Goal: Task Accomplishment & Management: Manage account settings

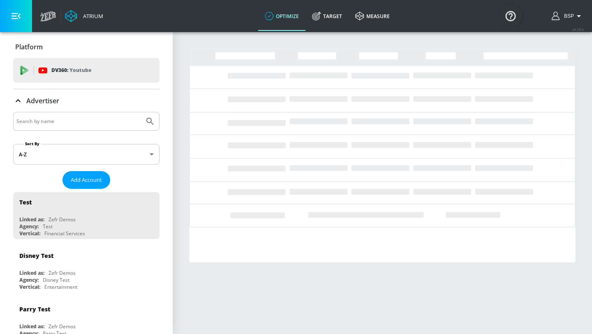
click at [120, 124] on input "Search by name" at bounding box center [78, 121] width 125 height 11
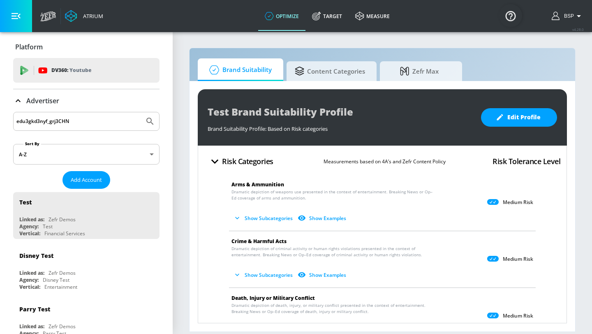
click at [93, 128] on div "edu3gkd3nyf_grj3CHN" at bounding box center [86, 121] width 146 height 19
click at [93, 123] on input "edu3gkd3nyf_grj3CHN" at bounding box center [78, 121] width 125 height 11
paste input "LVMH_US_Meta"
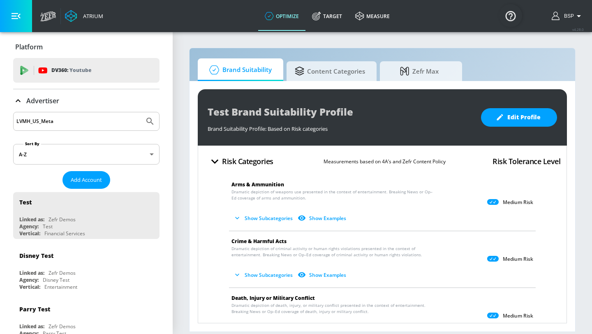
type input "LVMH_US_Meta"
click at [157, 119] on button "Submit Search" at bounding box center [150, 121] width 18 height 18
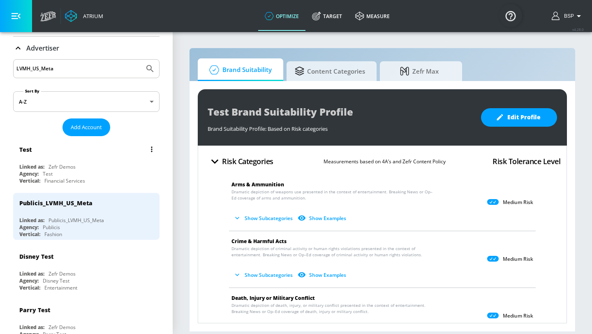
scroll to position [51, 0]
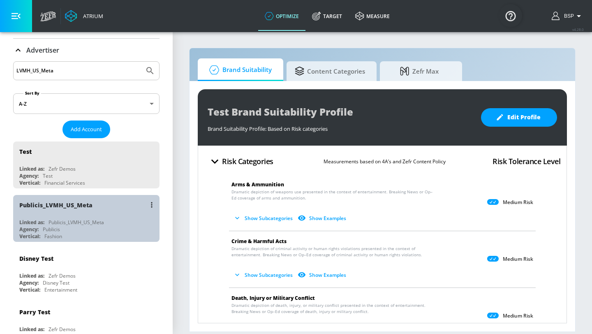
click at [119, 226] on div "Agency: Publicis" at bounding box center [88, 229] width 138 height 7
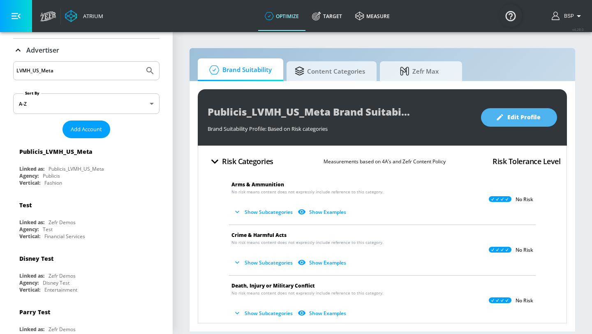
click at [528, 118] on span "Edit Profile" at bounding box center [518, 117] width 43 height 10
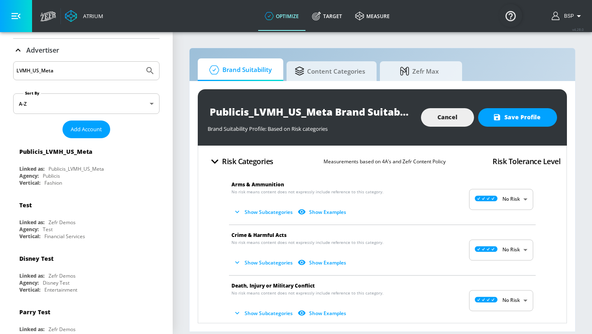
click at [356, 111] on input "Publicis_LVMH_US_Meta Brand Suitability Profile" at bounding box center [310, 111] width 205 height 18
click at [248, 212] on button "Show Subcategories" at bounding box center [263, 212] width 65 height 14
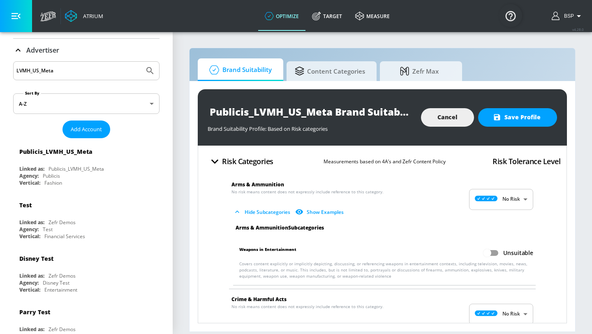
scroll to position [18, 0]
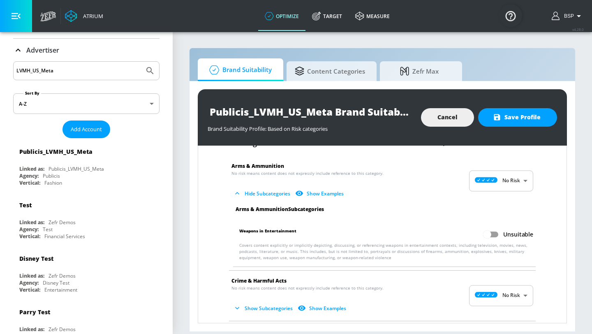
click at [494, 235] on input "Unsuitable" at bounding box center [487, 234] width 47 height 16
checkbox input "true"
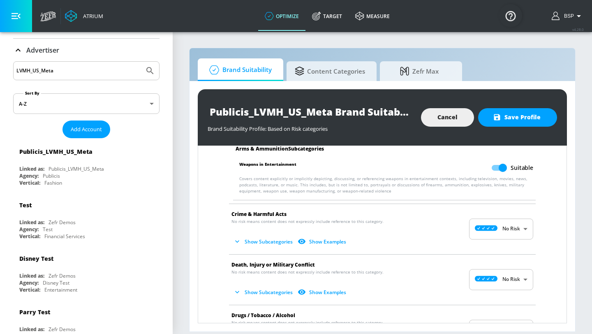
scroll to position [99, 0]
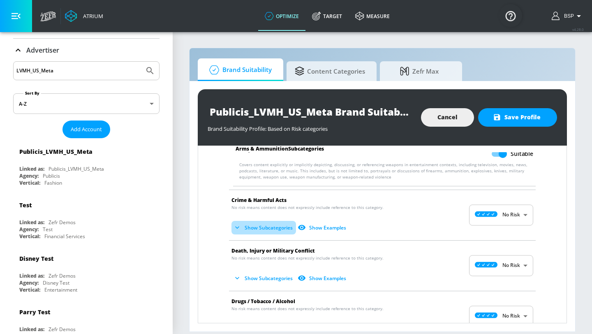
click at [243, 226] on button "Show Subcategories" at bounding box center [263, 228] width 65 height 14
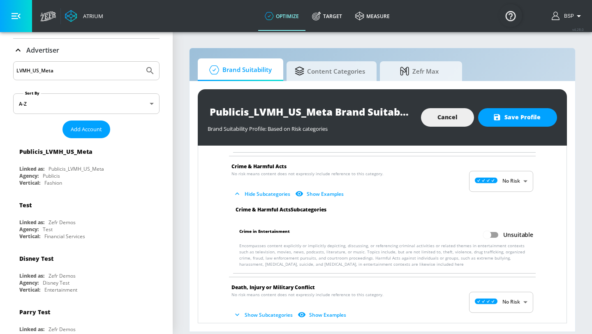
scroll to position [134, 0]
click at [494, 230] on input "Unsuitable" at bounding box center [487, 234] width 47 height 16
checkbox input "true"
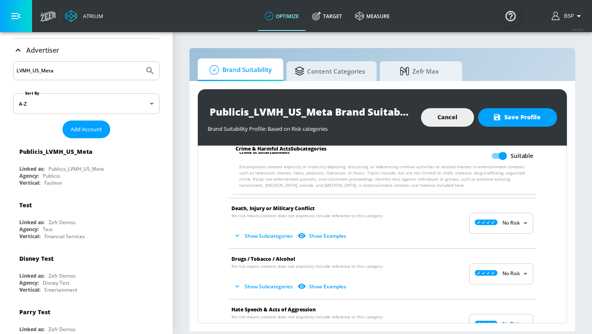
scroll to position [224, 0]
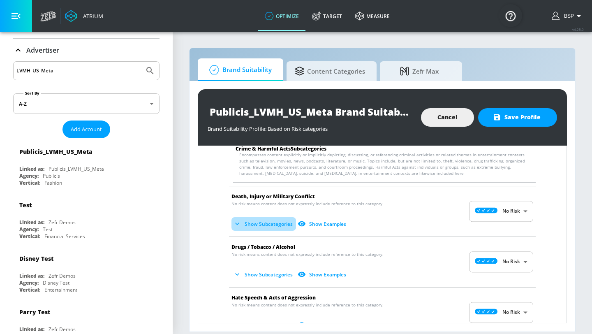
click at [263, 229] on button "Show Subcategories" at bounding box center [263, 224] width 65 height 14
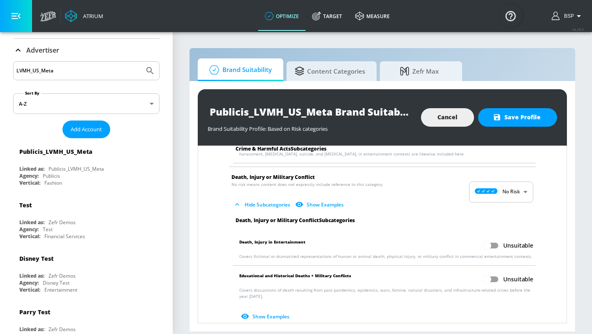
scroll to position [249, 0]
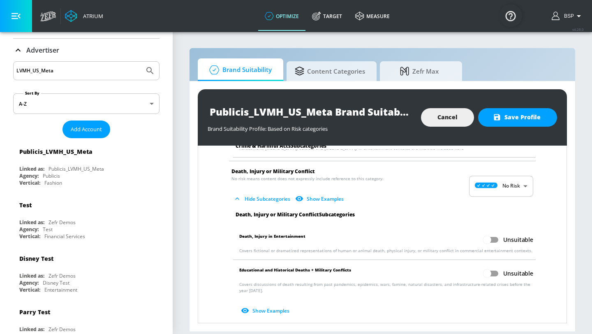
click at [491, 240] on input "Unsuitable" at bounding box center [487, 240] width 47 height 16
checkbox input "true"
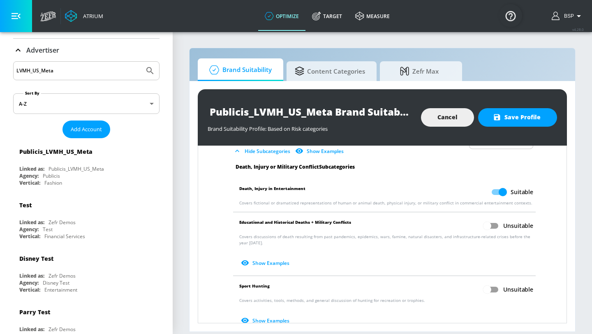
scroll to position [310, 0]
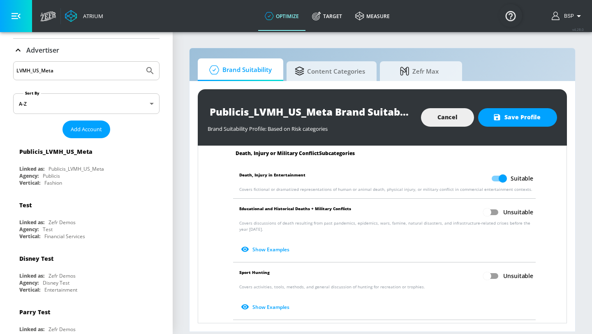
click at [489, 209] on input "Unsuitable" at bounding box center [487, 212] width 47 height 16
click at [497, 213] on input "Suitable" at bounding box center [502, 212] width 47 height 16
checkbox input "false"
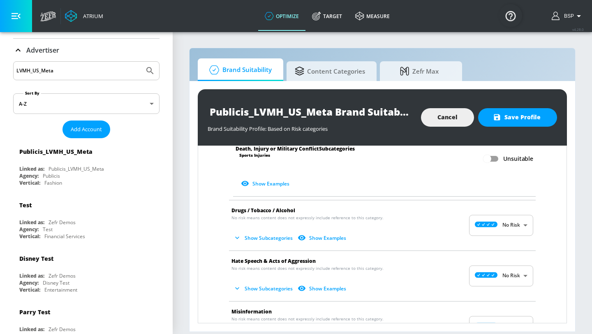
scroll to position [490, 0]
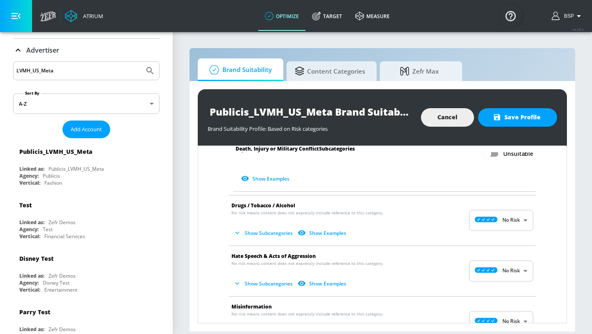
click at [243, 232] on button "Show Subcategories" at bounding box center [263, 233] width 65 height 14
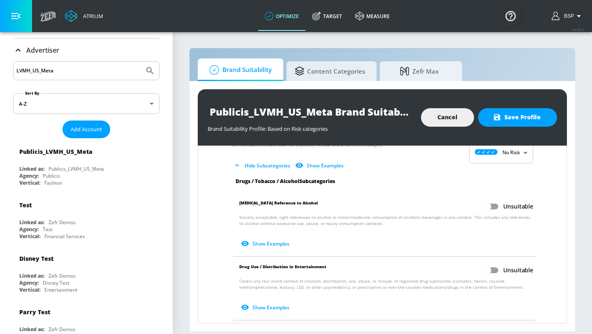
scroll to position [569, 0]
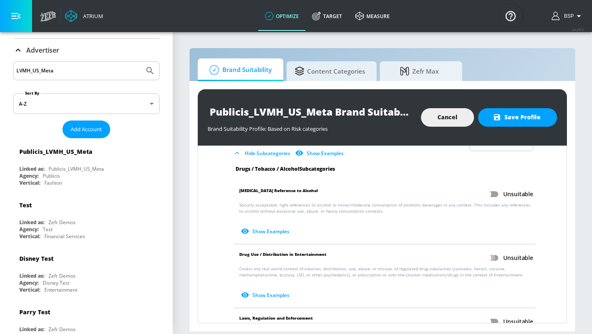
click at [497, 261] on input "Unsuitable" at bounding box center [487, 258] width 47 height 16
checkbox input "true"
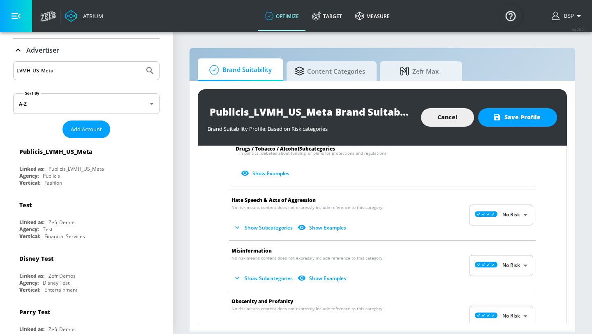
scroll to position [790, 0]
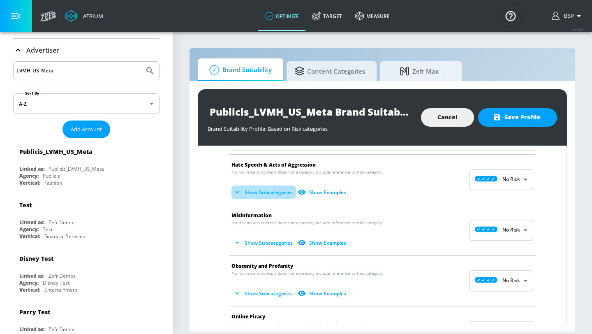
click at [243, 185] on button "Show Subcategories" at bounding box center [263, 192] width 65 height 14
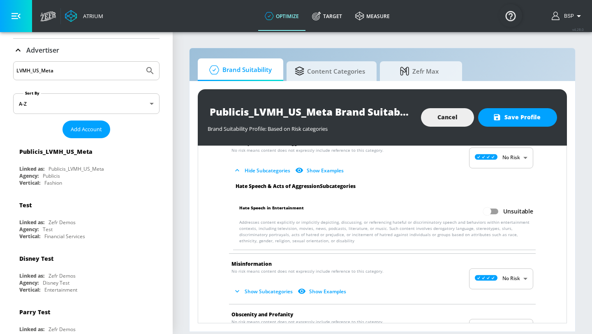
scroll to position [815, 0]
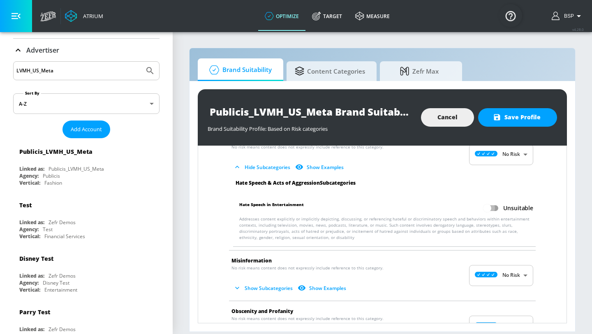
click at [490, 207] on input "Unsuitable" at bounding box center [487, 208] width 47 height 16
checkbox input "true"
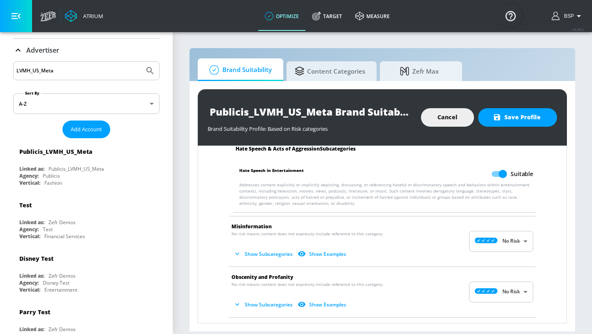
scroll to position [863, 0]
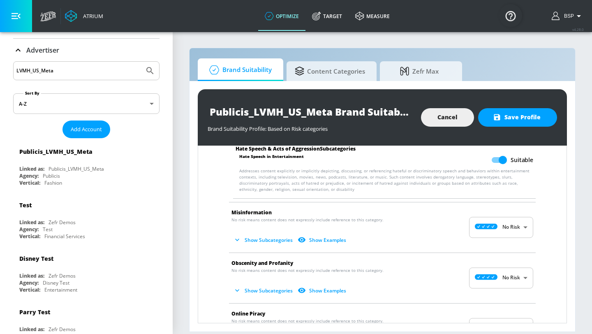
click at [263, 241] on button "Show Subcategories" at bounding box center [263, 240] width 65 height 14
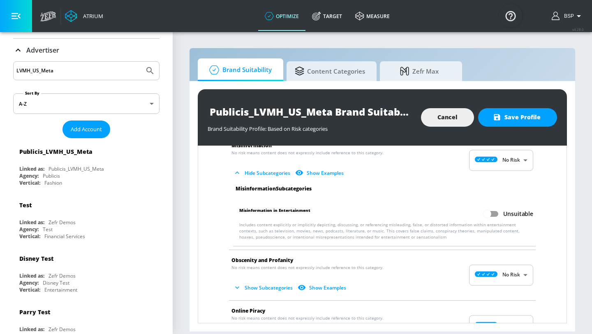
scroll to position [934, 0]
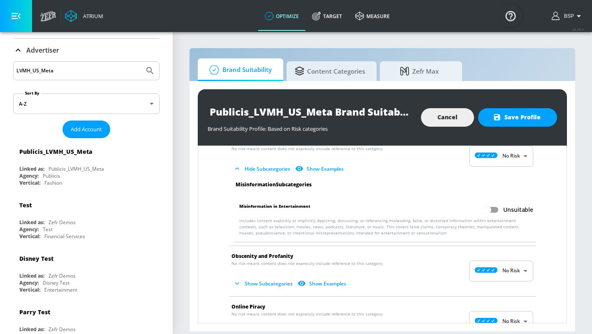
click at [500, 208] on input "Unsuitable" at bounding box center [487, 210] width 47 height 16
checkbox input "true"
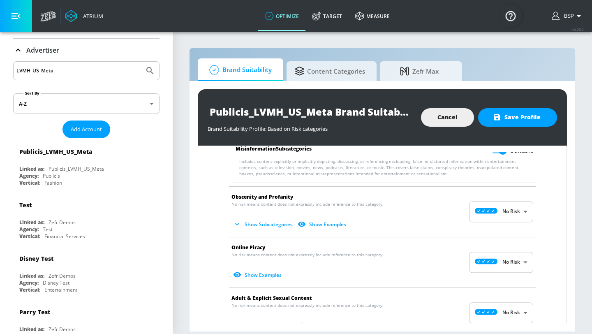
scroll to position [1008, 0]
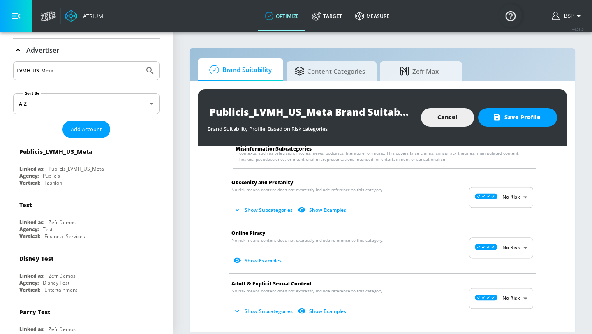
click at [250, 201] on p "No risk means content does not expressly include reference to this category. Sh…" at bounding box center [375, 202] width 289 height 30
click at [250, 206] on button "Show Subcategories" at bounding box center [263, 210] width 65 height 14
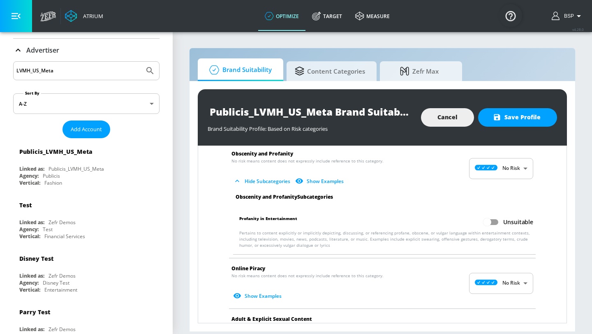
scroll to position [1047, 0]
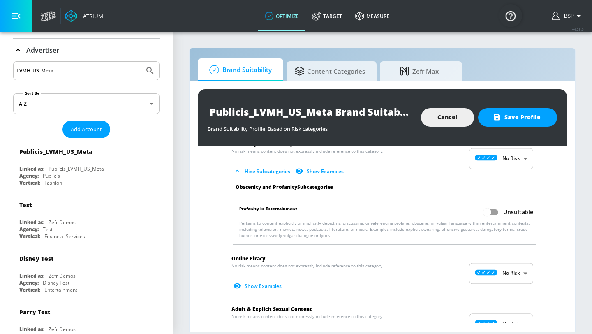
click at [496, 214] on input "Unsuitable" at bounding box center [487, 212] width 47 height 16
checkbox input "true"
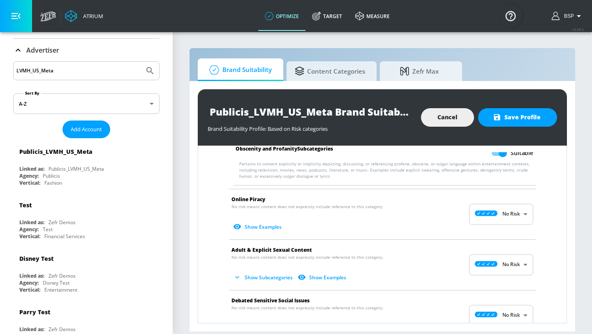
scroll to position [1139, 0]
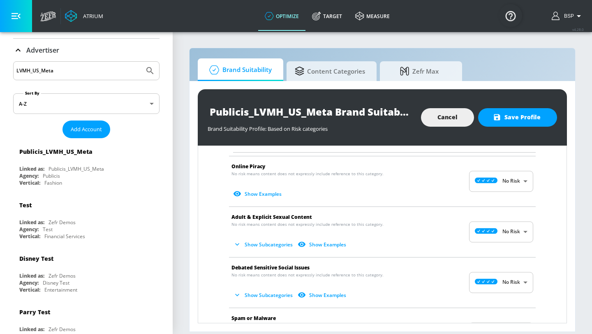
click at [256, 244] on button "Show Subcategories" at bounding box center [263, 245] width 65 height 14
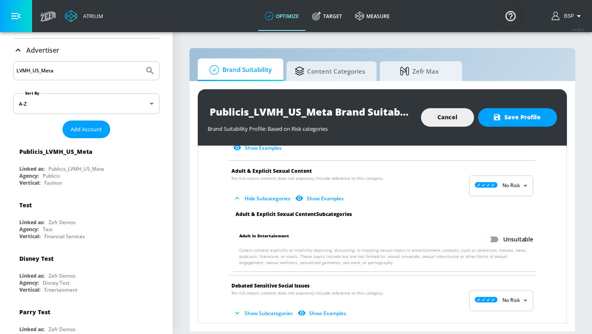
scroll to position [1222, 0]
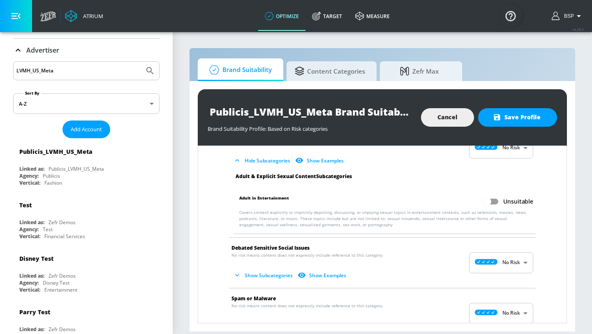
click at [488, 203] on input "Unsuitable" at bounding box center [487, 202] width 47 height 16
checkbox input "true"
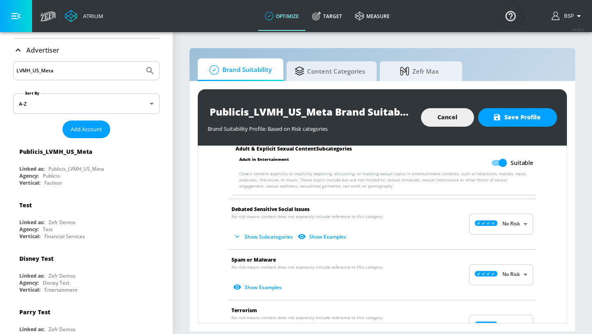
scroll to position [1283, 0]
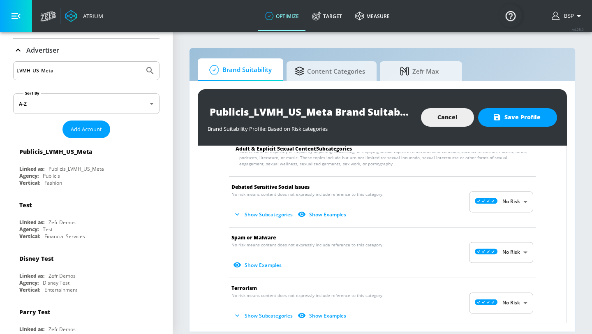
click at [258, 209] on button "Show Subcategories" at bounding box center [263, 215] width 65 height 14
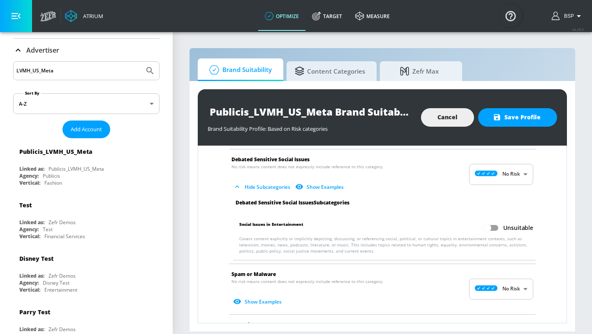
scroll to position [1328, 0]
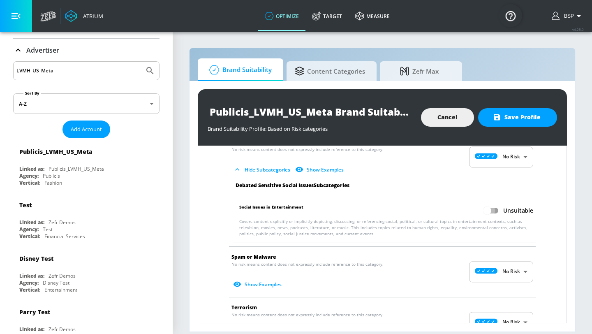
click at [495, 207] on input "Unsuitable" at bounding box center [487, 211] width 47 height 16
checkbox input "true"
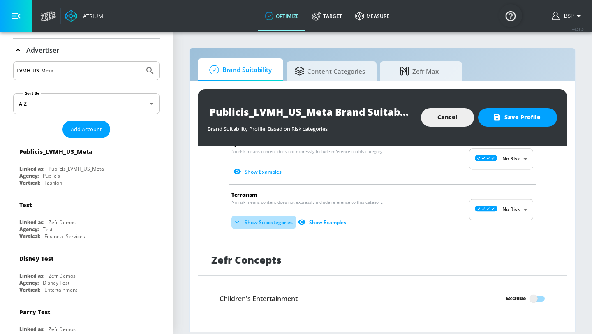
click at [277, 221] on button "Show Subcategories" at bounding box center [263, 222] width 65 height 14
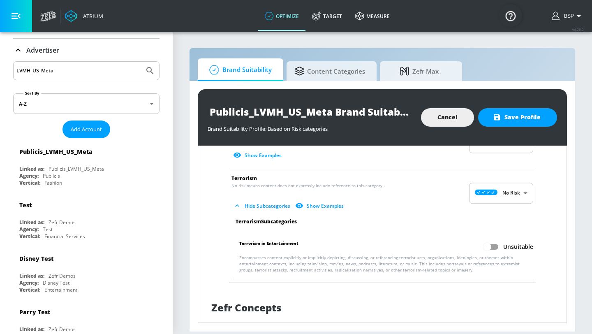
scroll to position [1462, 0]
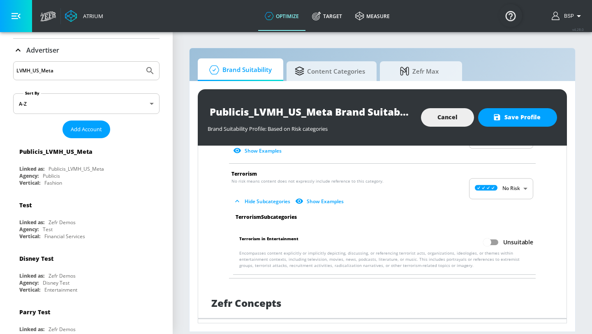
click at [486, 243] on input "Unsuitable" at bounding box center [487, 242] width 47 height 16
checkbox input "true"
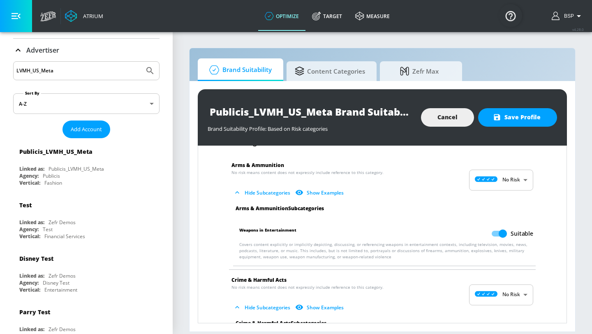
scroll to position [0, 0]
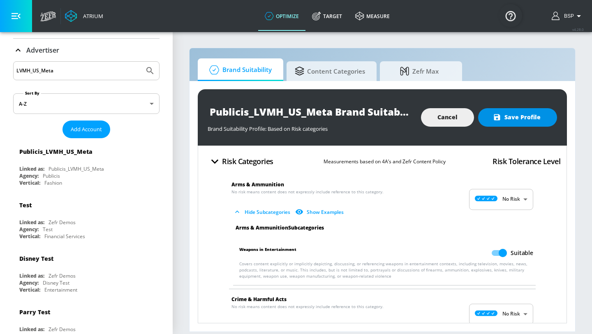
click at [503, 116] on span "Save Profile" at bounding box center [517, 117] width 46 height 10
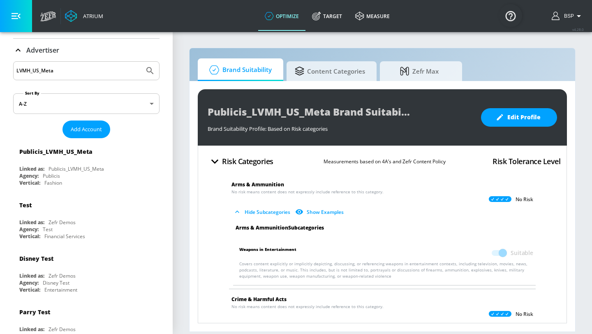
click at [91, 75] on input "LVMH_US_Meta" at bounding box center [78, 70] width 125 height 11
paste input "Publicis_LVMH_US_TikTok"
type input "Publicis_LVMH_US_TikTok"
click at [151, 72] on icon "Submit Search" at bounding box center [149, 70] width 7 height 7
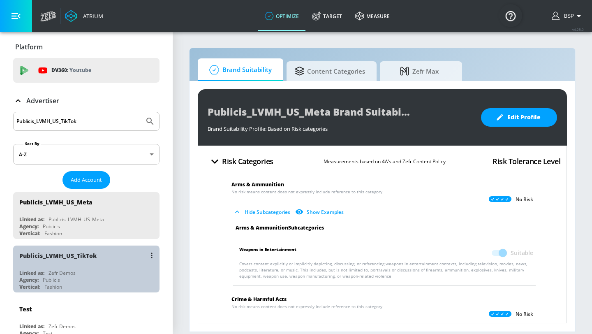
click at [91, 255] on div "Publicis_LVMH_US_TikTok" at bounding box center [57, 256] width 77 height 8
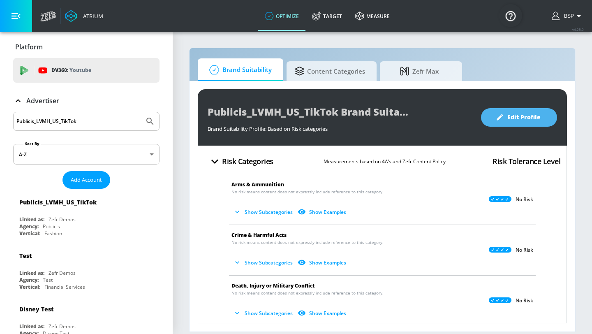
click at [491, 114] on button "Edit Profile" at bounding box center [519, 117] width 76 height 18
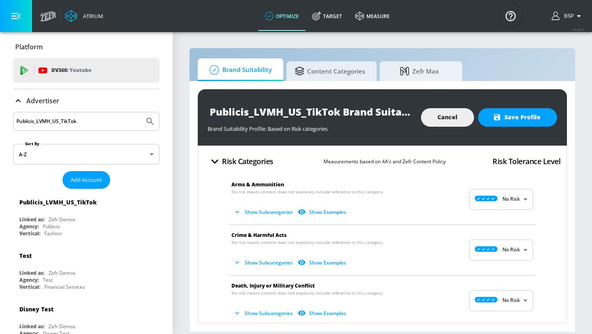
click at [274, 210] on button "Show Subcategories" at bounding box center [263, 212] width 65 height 14
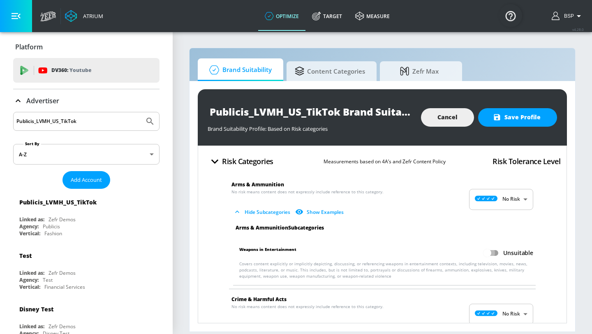
click at [497, 249] on input "Unsuitable" at bounding box center [487, 253] width 47 height 16
checkbox input "true"
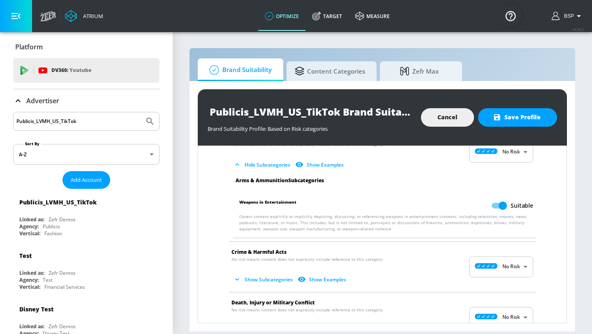
scroll to position [90, 0]
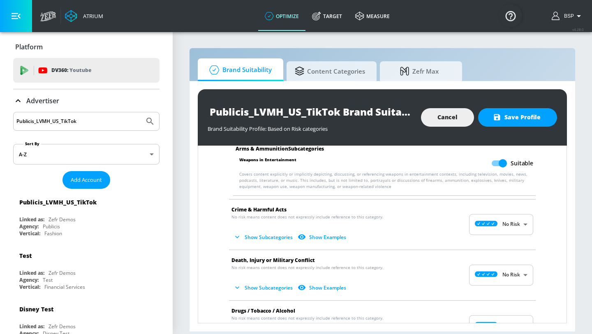
click at [263, 241] on button "Show Subcategories" at bounding box center [263, 237] width 65 height 14
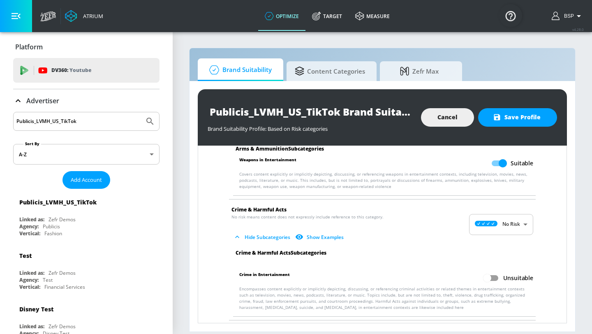
scroll to position [120, 0]
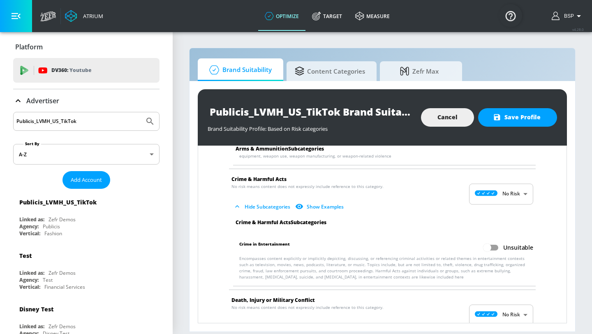
click at [492, 243] on input "Unsuitable" at bounding box center [487, 248] width 47 height 16
checkbox input "true"
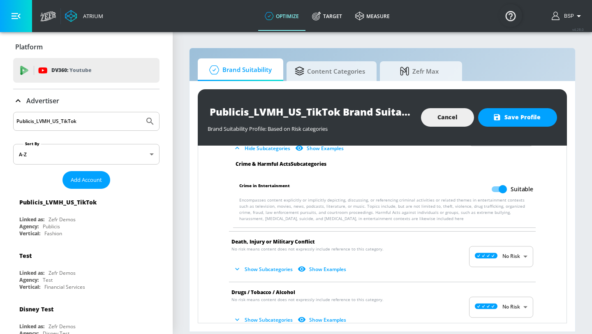
scroll to position [179, 0]
click at [269, 269] on button "Show Subcategories" at bounding box center [263, 269] width 65 height 14
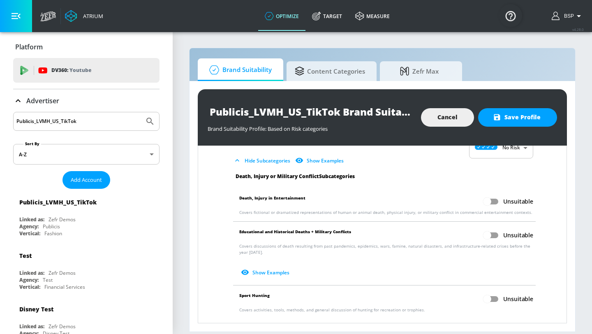
scroll to position [287, 0]
click at [486, 201] on input "Unsuitable" at bounding box center [487, 201] width 47 height 16
checkbox input "true"
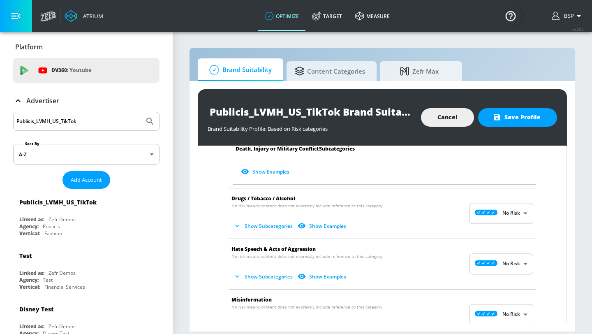
scroll to position [523, 0]
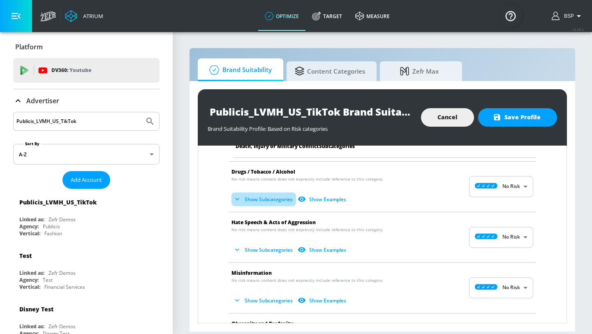
click at [267, 200] on button "Show Subcategories" at bounding box center [263, 199] width 65 height 14
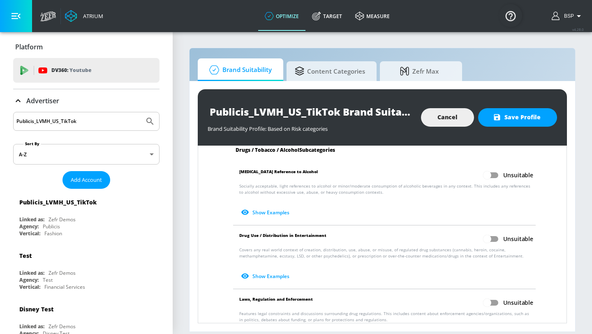
scroll to position [595, 0]
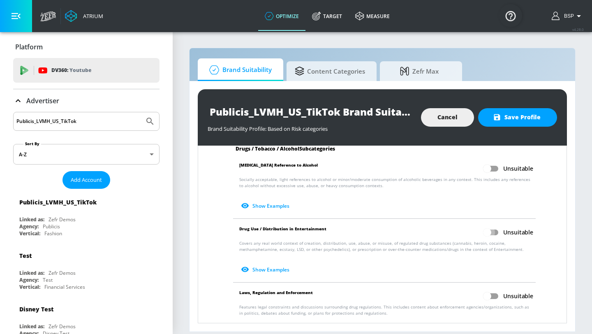
click at [499, 229] on input "Unsuitable" at bounding box center [487, 232] width 47 height 16
checkbox input "true"
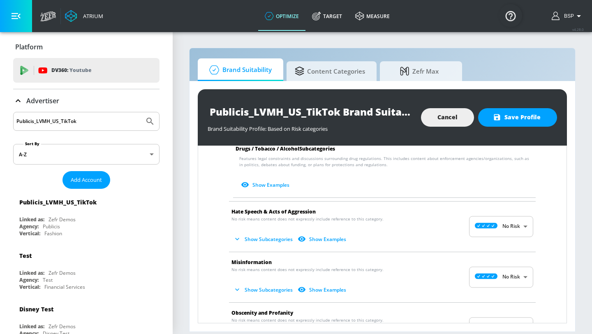
scroll to position [756, 0]
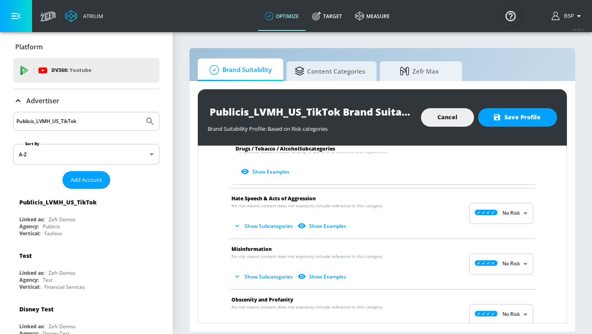
click at [269, 224] on button "Show Subcategories" at bounding box center [263, 226] width 65 height 14
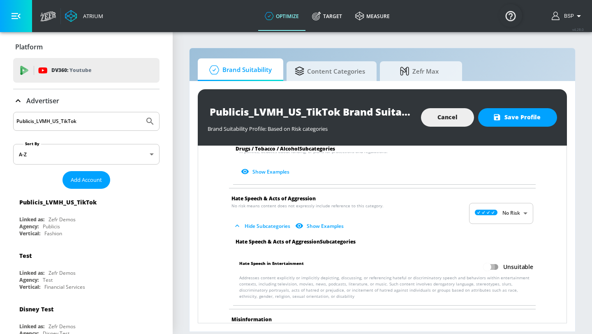
click at [485, 268] on input "Unsuitable" at bounding box center [487, 267] width 47 height 16
checkbox input "true"
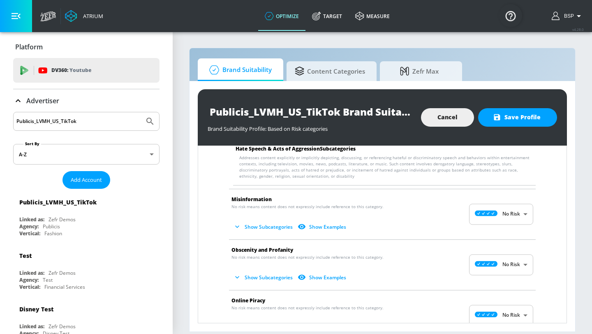
scroll to position [883, 0]
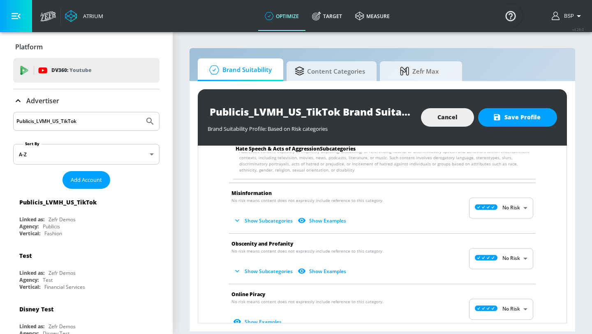
click at [245, 218] on button "Show Subcategories" at bounding box center [263, 221] width 65 height 14
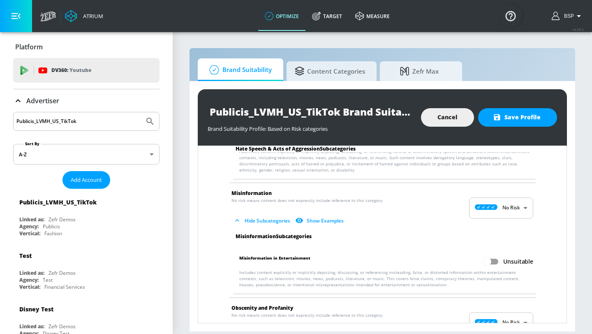
scroll to position [930, 0]
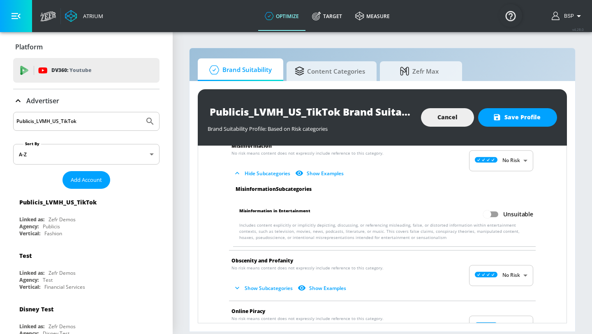
click at [494, 217] on input "Unsuitable" at bounding box center [487, 214] width 47 height 16
checkbox input "true"
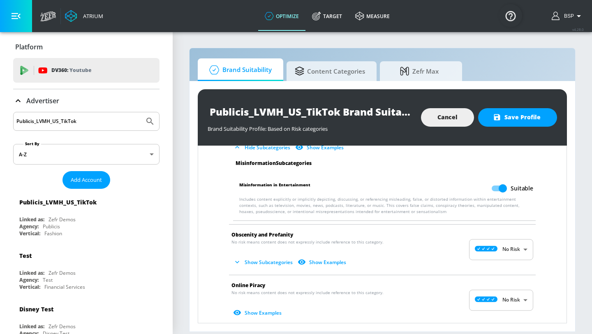
scroll to position [989, 0]
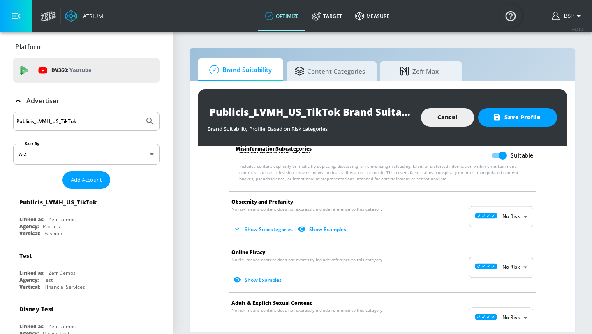
click at [252, 227] on button "Show Subcategories" at bounding box center [263, 229] width 65 height 14
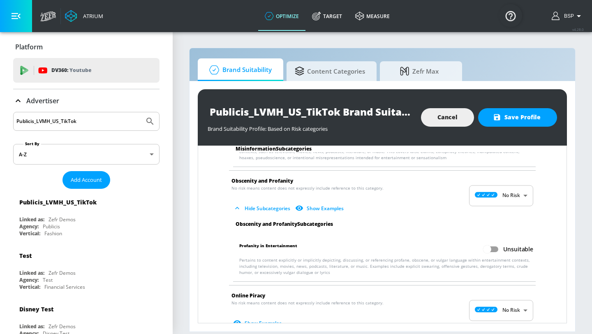
scroll to position [1033, 0]
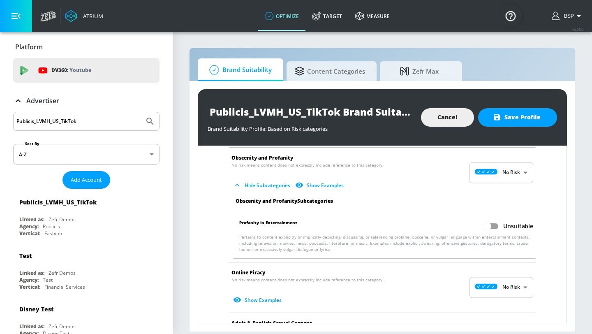
click at [487, 229] on input "Unsuitable" at bounding box center [487, 226] width 47 height 16
checkbox input "true"
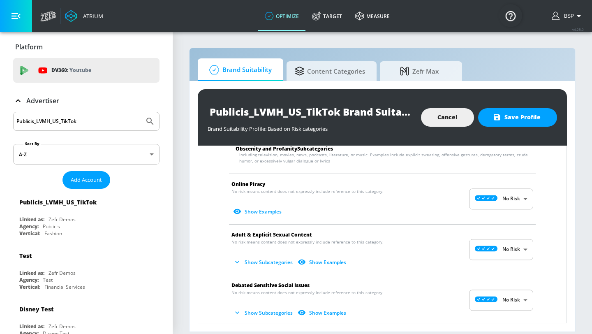
scroll to position [1134, 0]
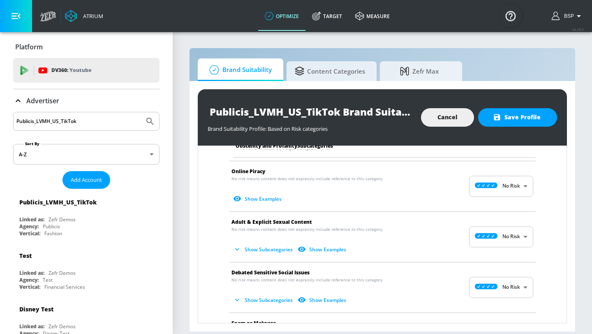
click at [275, 247] on button "Show Subcategories" at bounding box center [263, 250] width 65 height 14
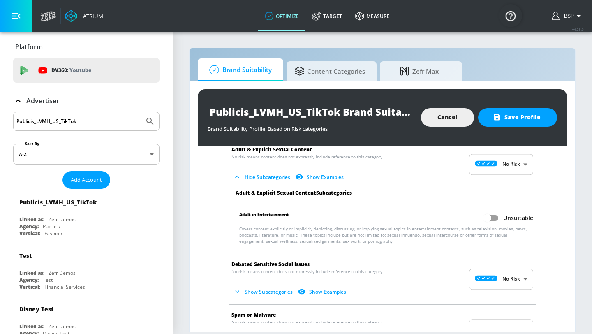
scroll to position [1225, 0]
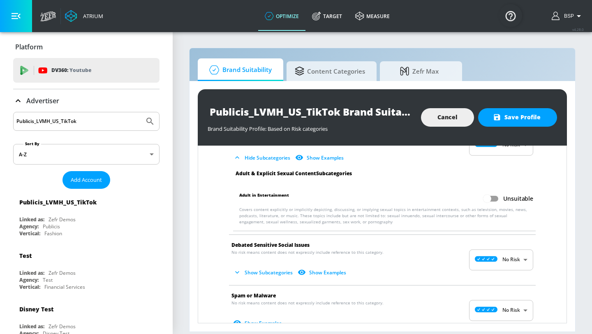
click at [498, 196] on input "Unsuitable" at bounding box center [487, 199] width 47 height 16
checkbox input "true"
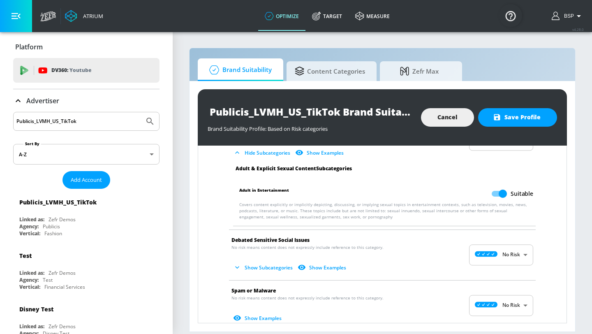
scroll to position [1212, 0]
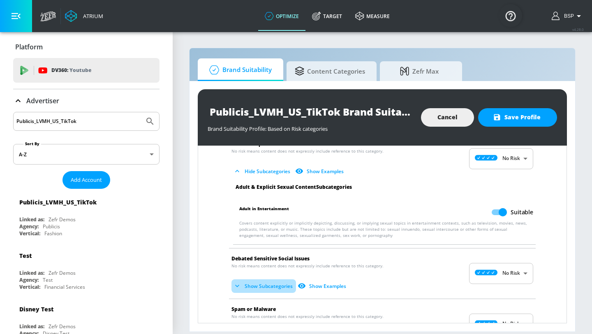
click at [273, 290] on button "Show Subcategories" at bounding box center [263, 286] width 65 height 14
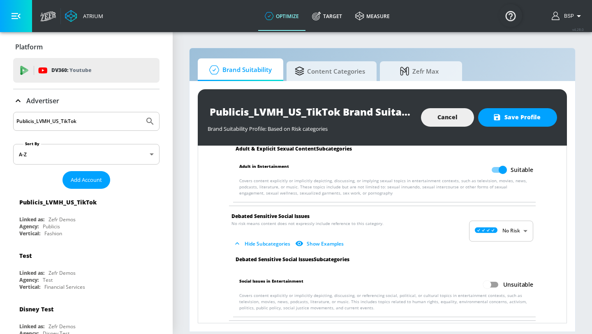
scroll to position [1292, 0]
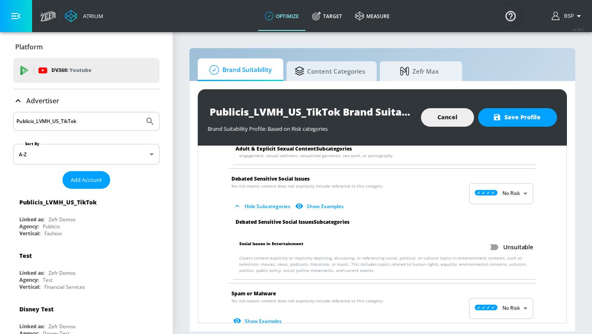
click at [495, 247] on input "Unsuitable" at bounding box center [487, 247] width 47 height 16
checkbox input "true"
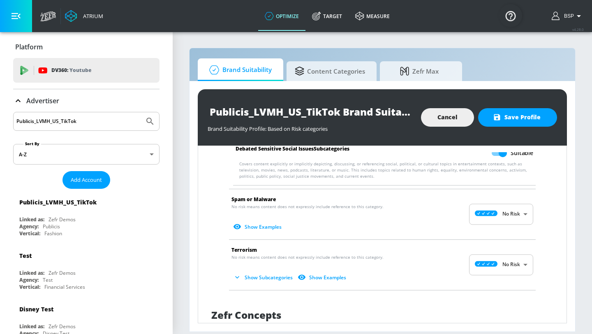
scroll to position [1391, 0]
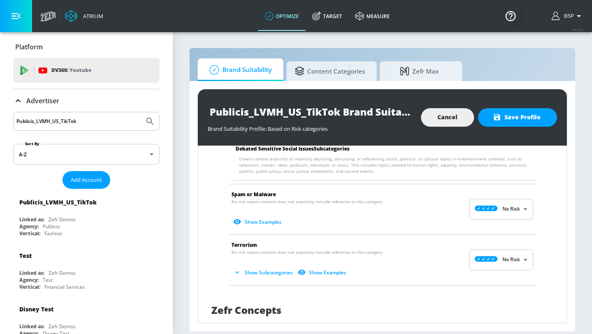
click at [276, 271] on button "Show Subcategories" at bounding box center [263, 273] width 65 height 14
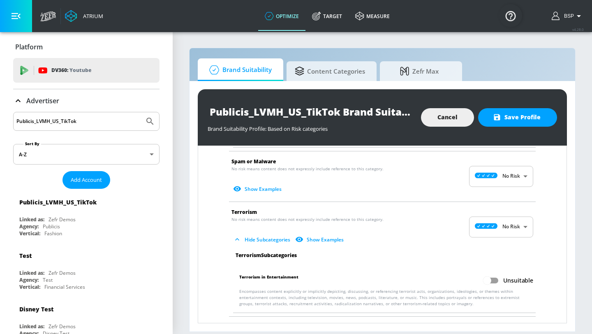
click at [492, 276] on input "Unsuitable" at bounding box center [487, 281] width 47 height 16
checkbox input "true"
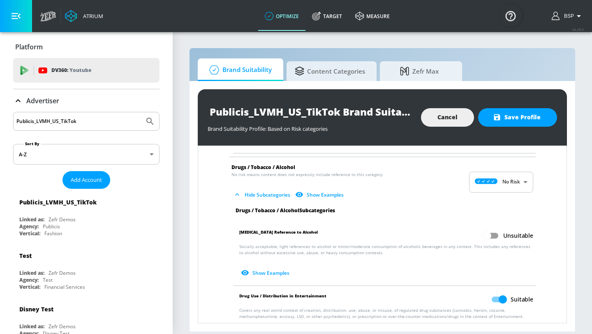
scroll to position [513, 0]
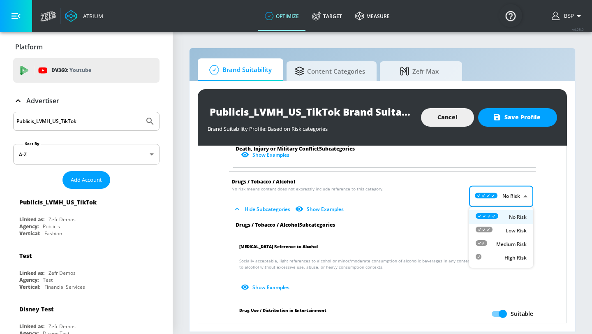
click at [501, 196] on body "Atrium optimize Target measure optimize Target measure v 4.28.0 BSP Platform DV…" at bounding box center [296, 167] width 592 height 334
click at [506, 243] on p "Medium Risk" at bounding box center [511, 243] width 30 height 7
type input "MEDIUM"
checkbox input "true"
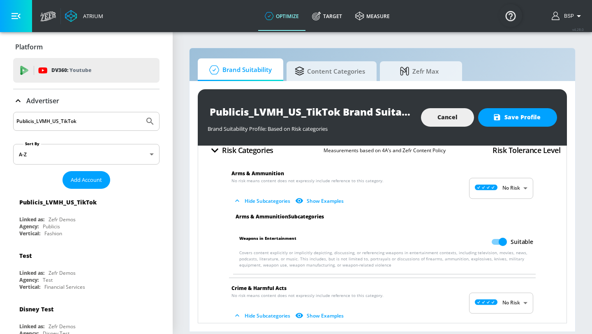
scroll to position [0, 0]
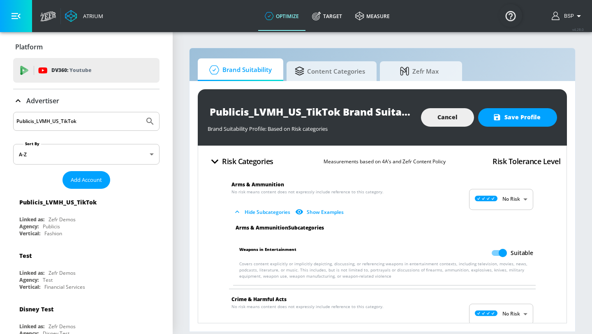
click at [514, 127] on div "Publicis_LVMH_US_TikTok Brand Suitability Profile Brand Suitability Profile: Ba…" at bounding box center [382, 117] width 369 height 56
click at [513, 120] on span "Save Profile" at bounding box center [517, 117] width 46 height 10
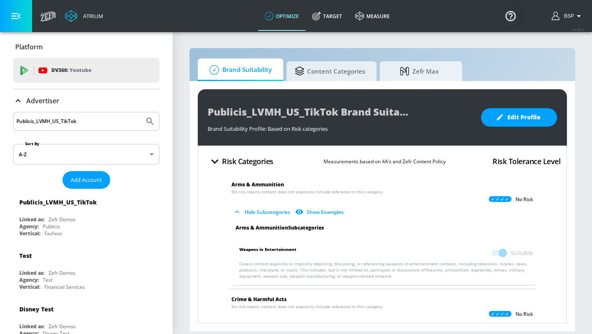
click at [80, 118] on input "Publicis_LVMH_US_TikTok" at bounding box center [78, 121] width 125 height 11
type input "Publicis_LVMH_US_"
click at [141, 112] on button "Submit Search" at bounding box center [150, 121] width 18 height 18
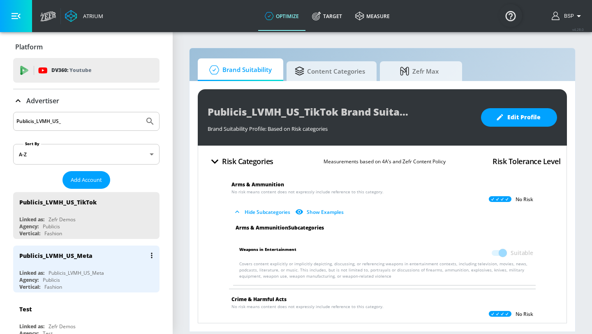
click at [108, 263] on div "Publicis_LVMH_US_Meta" at bounding box center [88, 255] width 138 height 20
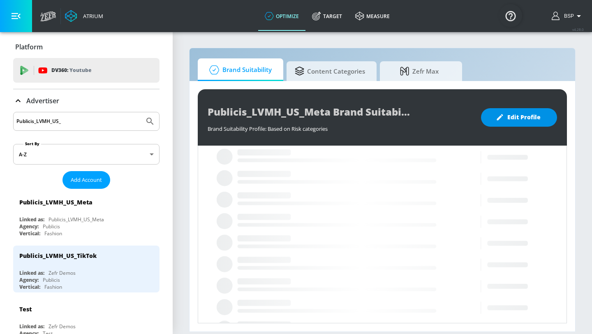
click at [499, 120] on icon "button" at bounding box center [500, 117] width 8 height 8
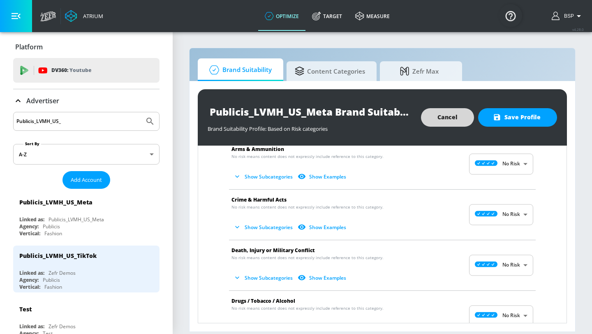
scroll to position [39, 0]
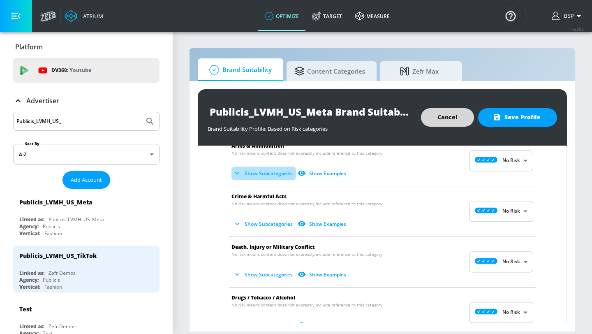
click at [254, 176] on button "Show Subcategories" at bounding box center [263, 173] width 65 height 14
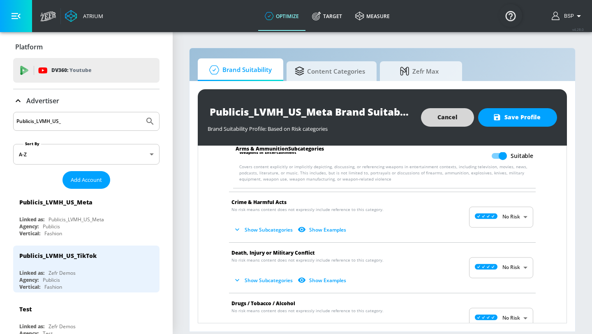
click at [271, 233] on button "Show Subcategories" at bounding box center [263, 230] width 65 height 14
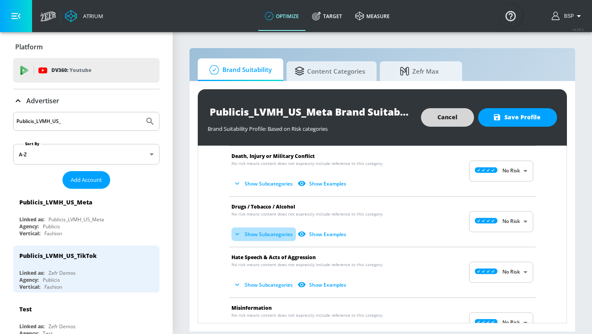
click at [269, 228] on button "Show Subcategories" at bounding box center [263, 234] width 65 height 14
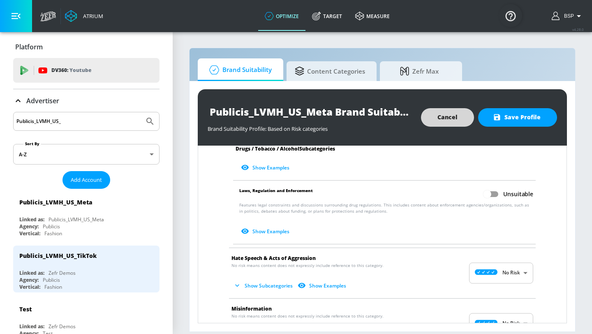
scroll to position [480, 0]
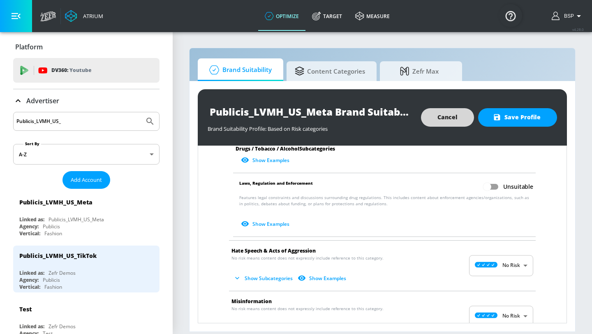
click at [268, 277] on button "Show Subcategories" at bounding box center [263, 278] width 65 height 14
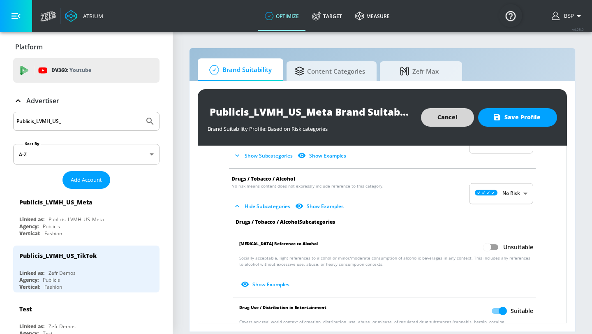
scroll to position [283, 0]
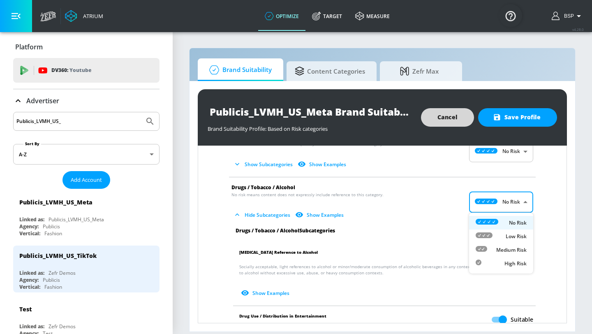
click at [480, 210] on body "Atrium optimize Target measure optimize Target measure v 4.28.0 BSP Platform DV…" at bounding box center [296, 167] width 592 height 334
click at [481, 244] on li "Medium Risk" at bounding box center [501, 250] width 64 height 14
type input "MEDIUM"
checkbox input "true"
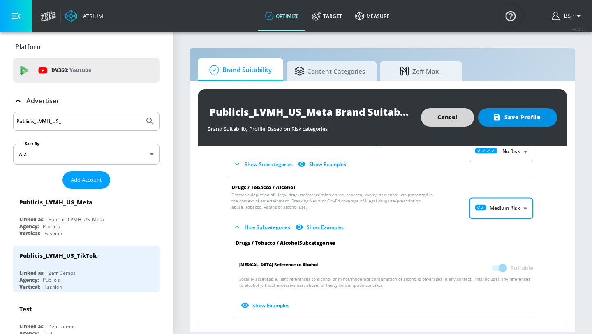
click at [517, 116] on span "Save Profile" at bounding box center [517, 117] width 46 height 10
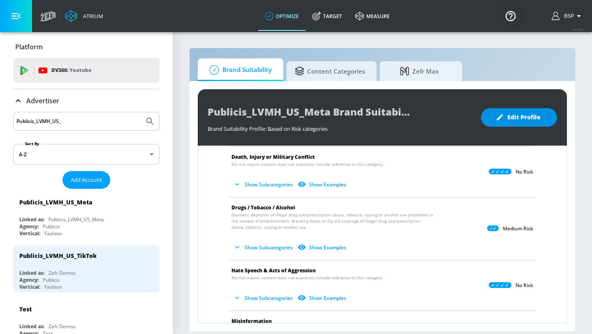
scroll to position [130, 0]
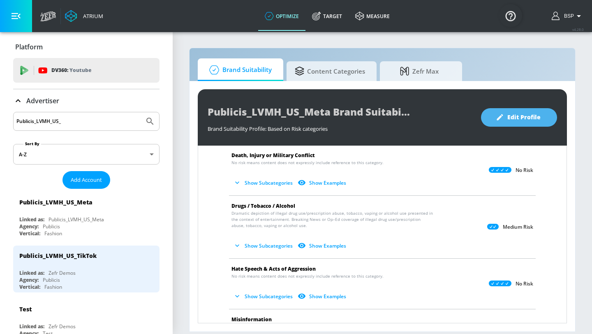
click at [515, 119] on span "Edit Profile" at bounding box center [518, 117] width 43 height 10
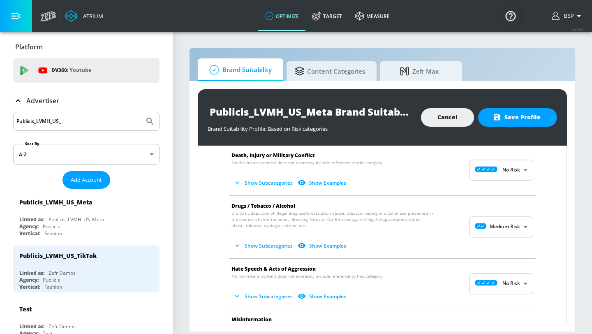
click at [508, 224] on body "Atrium optimize Target measure optimize Target measure v 4.28.0 BSP Platform DV…" at bounding box center [296, 167] width 592 height 334
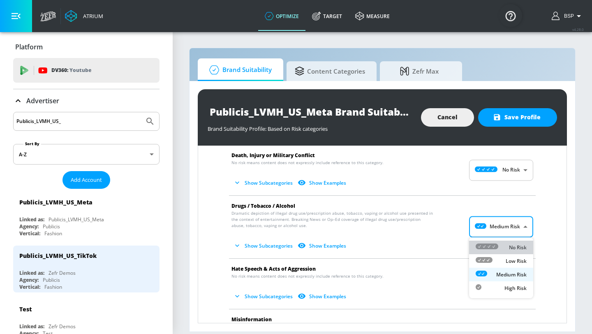
click at [492, 249] on div at bounding box center [487, 247] width 23 height 9
type input "MINIMAL"
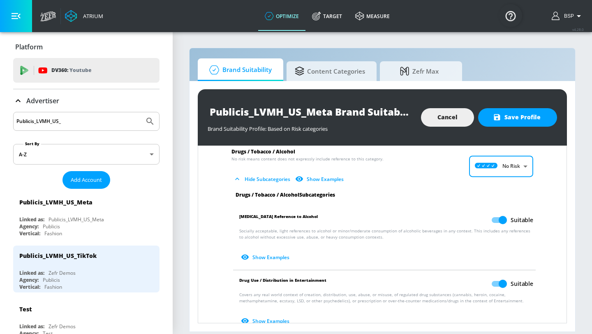
scroll to position [201, 0]
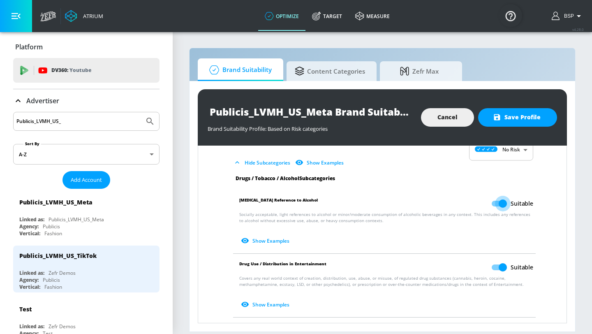
click at [507, 205] on input "Suitable" at bounding box center [502, 204] width 47 height 16
checkbox input "false"
click at [504, 262] on input "Suitable" at bounding box center [502, 267] width 47 height 16
checkbox input "false"
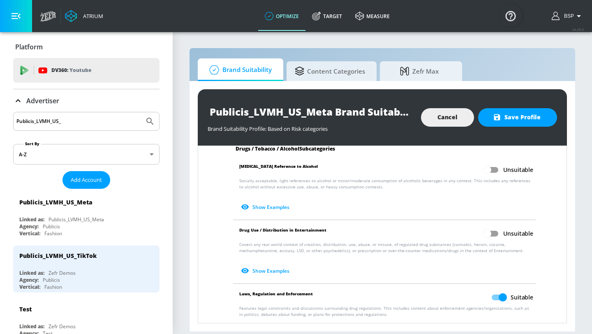
scroll to position [248, 0]
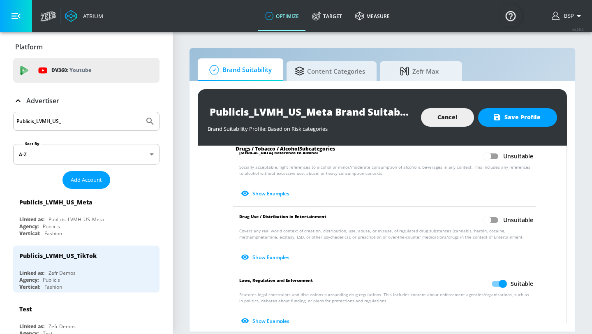
click at [500, 280] on input "Suitable" at bounding box center [502, 284] width 47 height 16
checkbox input "false"
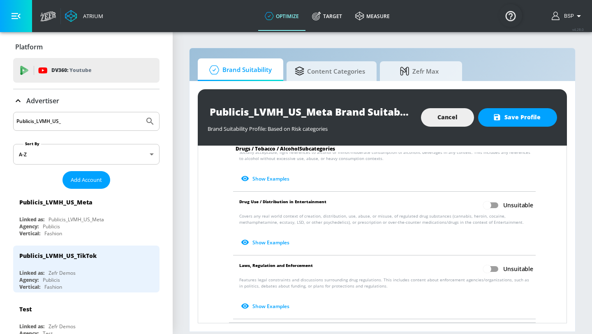
scroll to position [262, 0]
click at [496, 199] on input "Unsuitable" at bounding box center [487, 206] width 47 height 16
checkbox input "true"
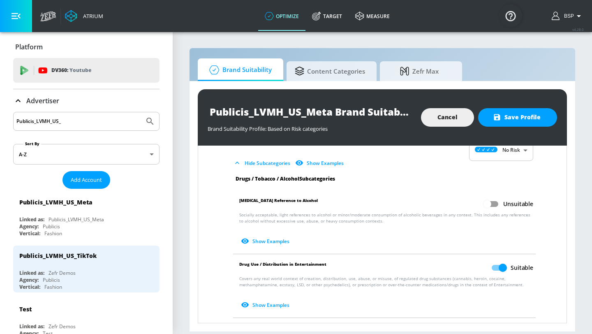
scroll to position [206, 0]
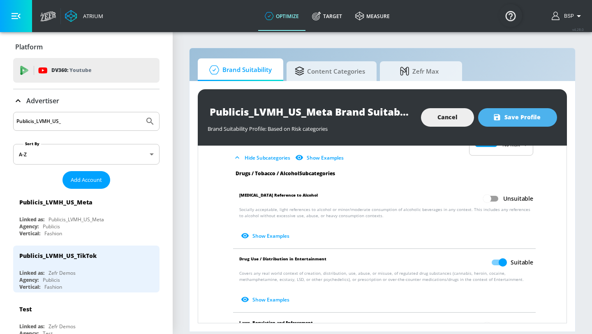
click at [501, 117] on icon "button" at bounding box center [497, 117] width 8 height 8
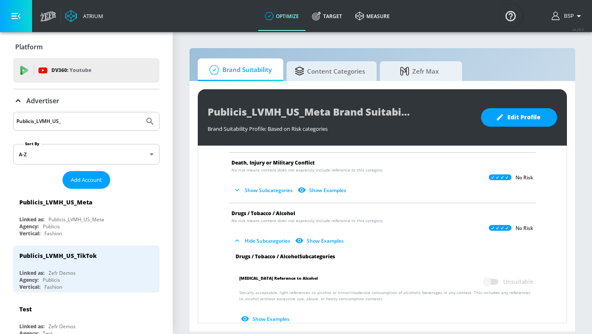
scroll to position [0, 0]
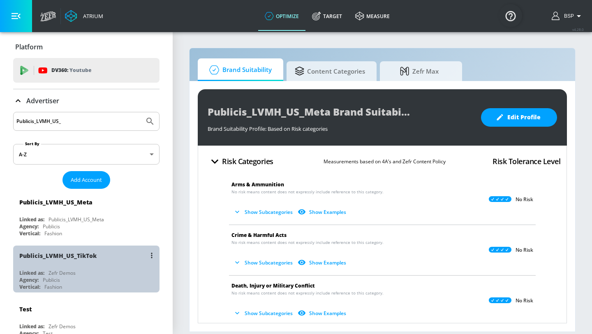
click at [81, 261] on div "Publicis_LVMH_US_TikTok" at bounding box center [88, 255] width 138 height 20
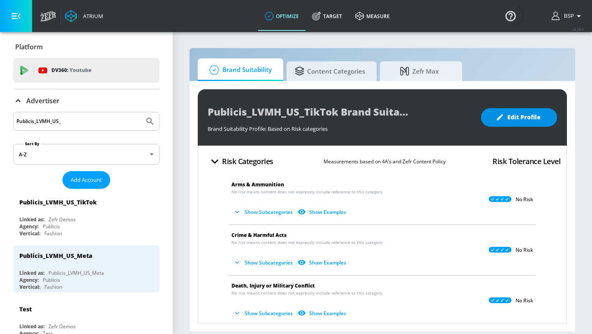
click at [516, 117] on span "Edit Profile" at bounding box center [518, 117] width 43 height 10
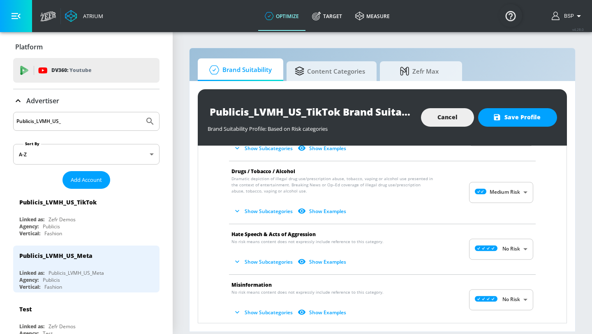
scroll to position [146, 0]
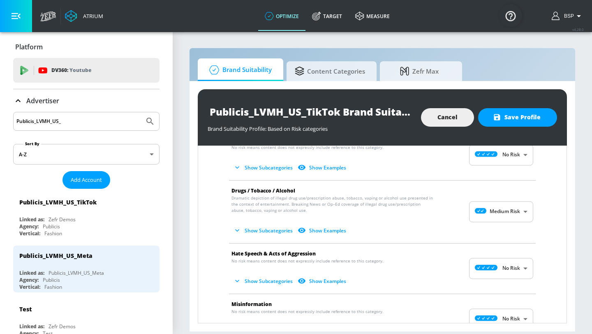
click at [482, 211] on body "Atrium optimize Target measure optimize Target measure v 4.28.0 BSP Platform DV…" at bounding box center [296, 167] width 592 height 334
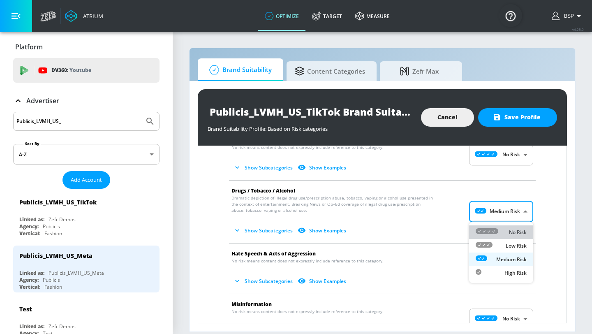
click at [482, 227] on li "No Risk" at bounding box center [501, 232] width 64 height 14
type input "MINIMAL"
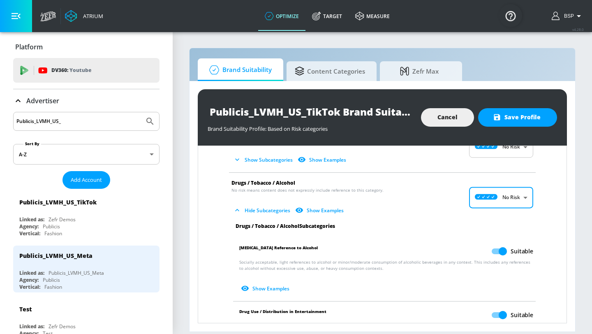
click at [502, 251] on input "Suitable" at bounding box center [502, 251] width 47 height 16
checkbox input "false"
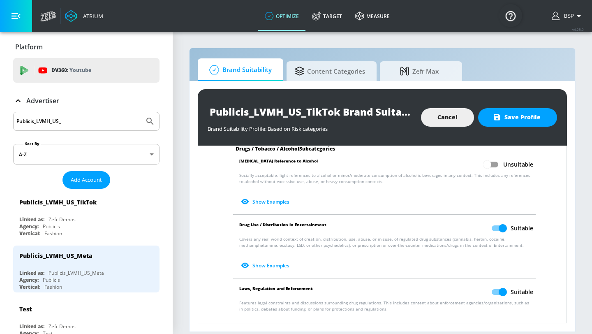
scroll to position [243, 0]
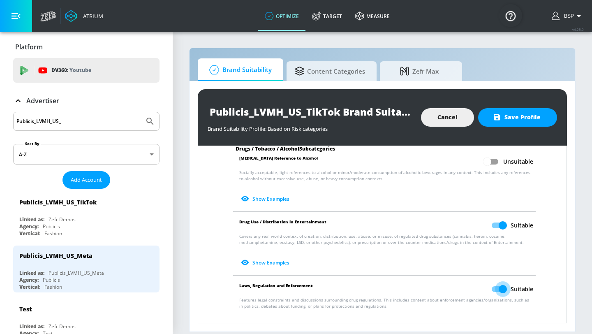
click at [502, 294] on input "Suitable" at bounding box center [502, 289] width 47 height 16
checkbox input "false"
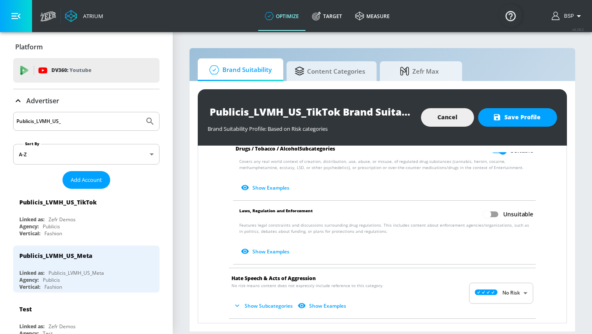
scroll to position [325, 0]
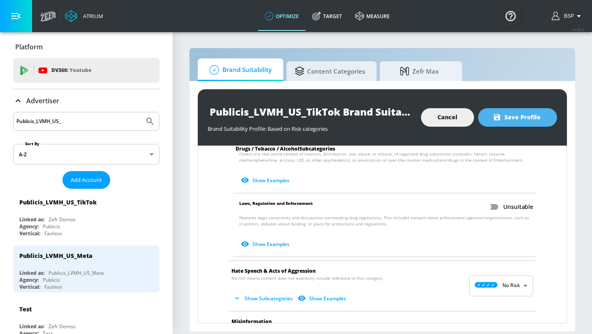
click at [511, 111] on button "Save Profile" at bounding box center [517, 117] width 79 height 18
